Goal: Navigation & Orientation: Find specific page/section

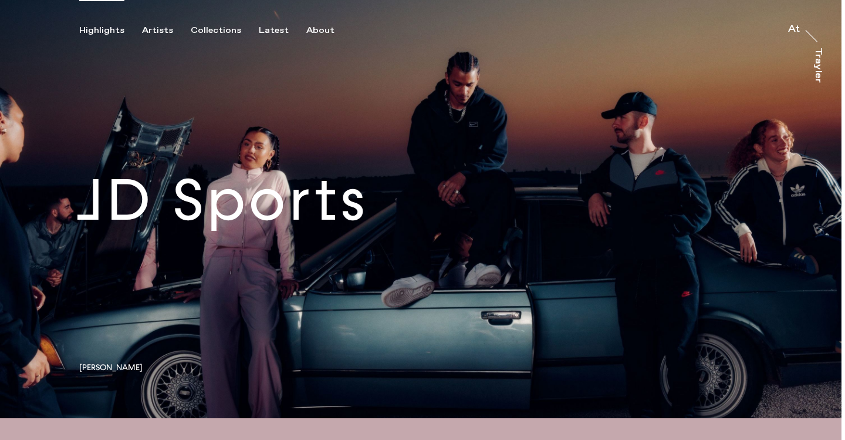
click at [262, 36] on link at bounding box center [421, 209] width 842 height 418
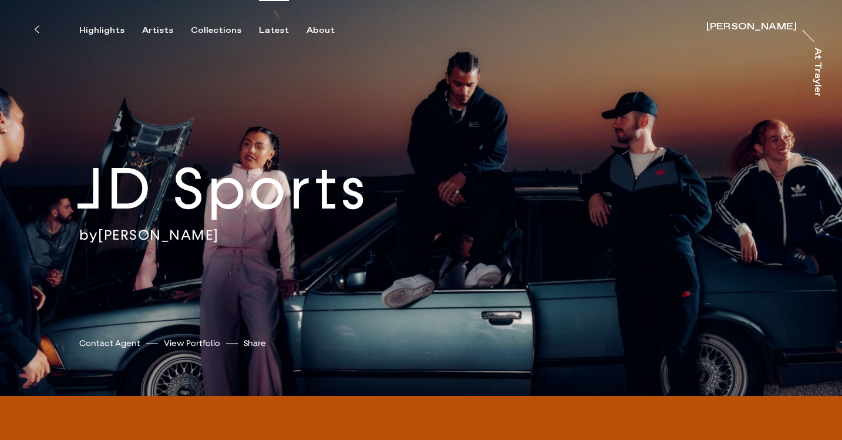
click at [265, 25] on div "Latest" at bounding box center [274, 30] width 30 height 11
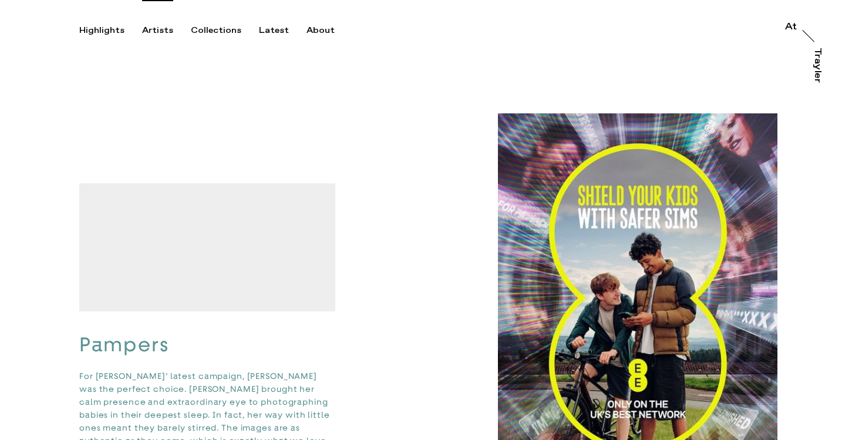
click at [147, 29] on div "Artists" at bounding box center [157, 30] width 31 height 11
